Goal: Download file/media

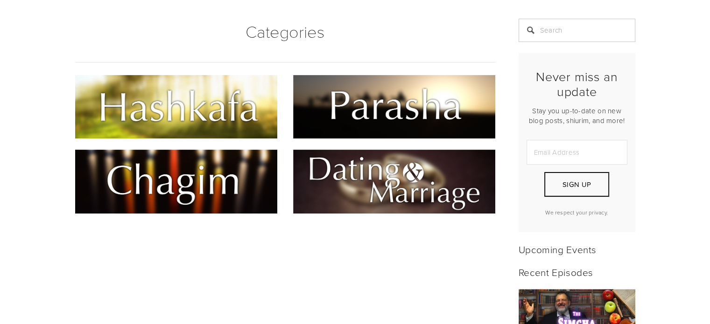
scroll to position [220, 0]
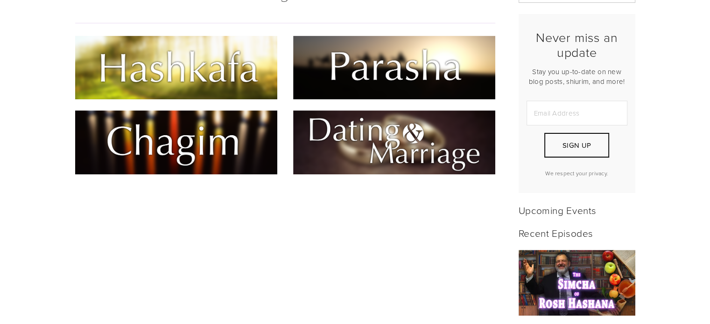
click at [135, 148] on img at bounding box center [176, 142] width 202 height 63
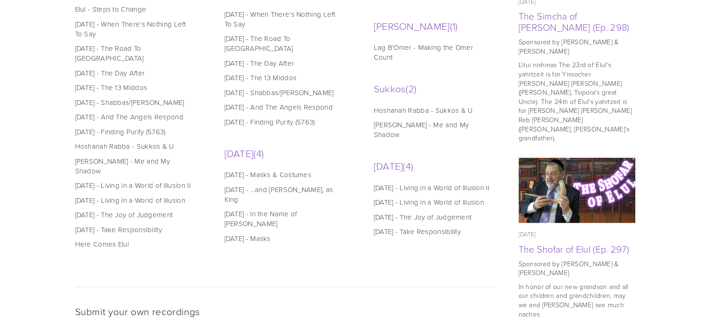
scroll to position [563, 0]
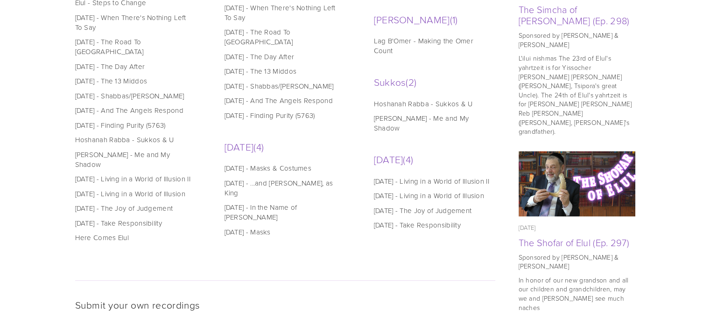
click at [105, 211] on link "Rosh Hashanah - The Joy of Judgement" at bounding box center [134, 208] width 119 height 10
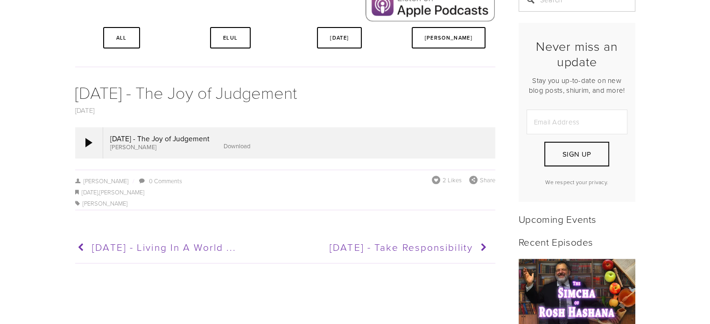
scroll to position [226, 0]
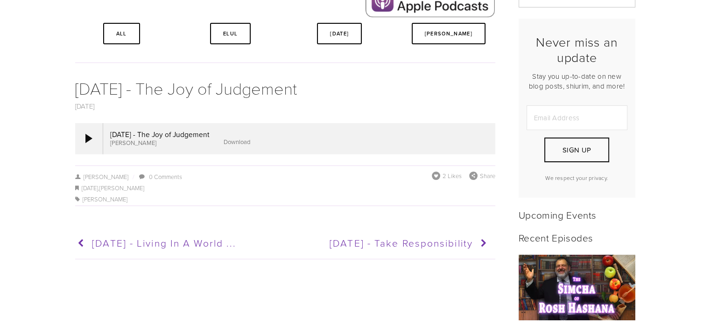
click at [250, 142] on link "Download" at bounding box center [236, 142] width 27 height 8
click at [86, 138] on div at bounding box center [88, 138] width 7 height 9
click at [91, 138] on div at bounding box center [88, 138] width 7 height 9
